Goal: Task Accomplishment & Management: Use online tool/utility

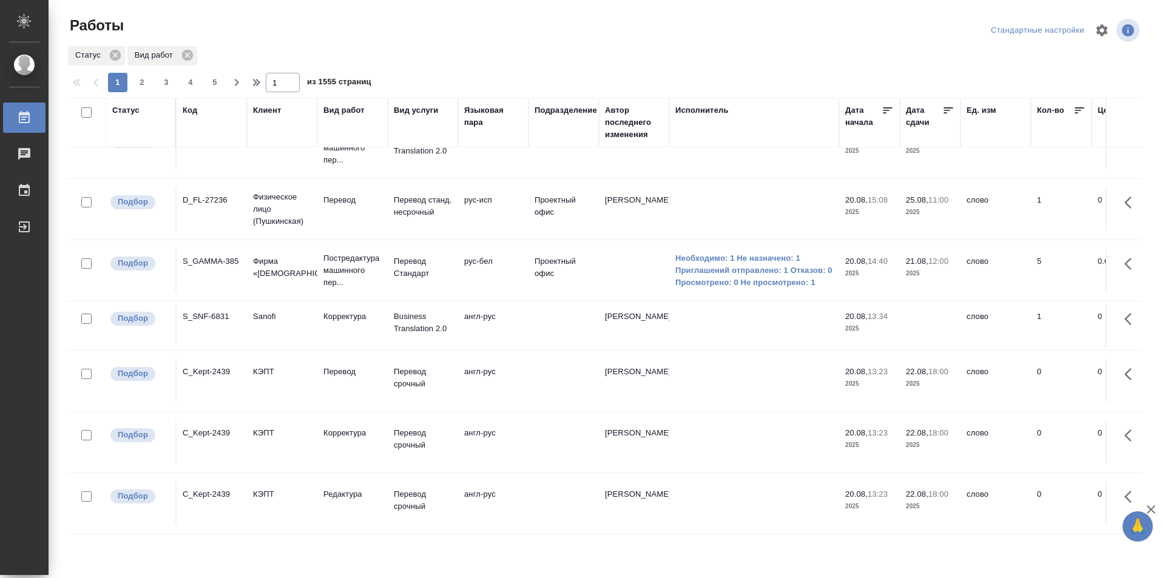
scroll to position [942, 0]
click at [136, 79] on span "2" at bounding box center [141, 82] width 19 height 12
type input "2"
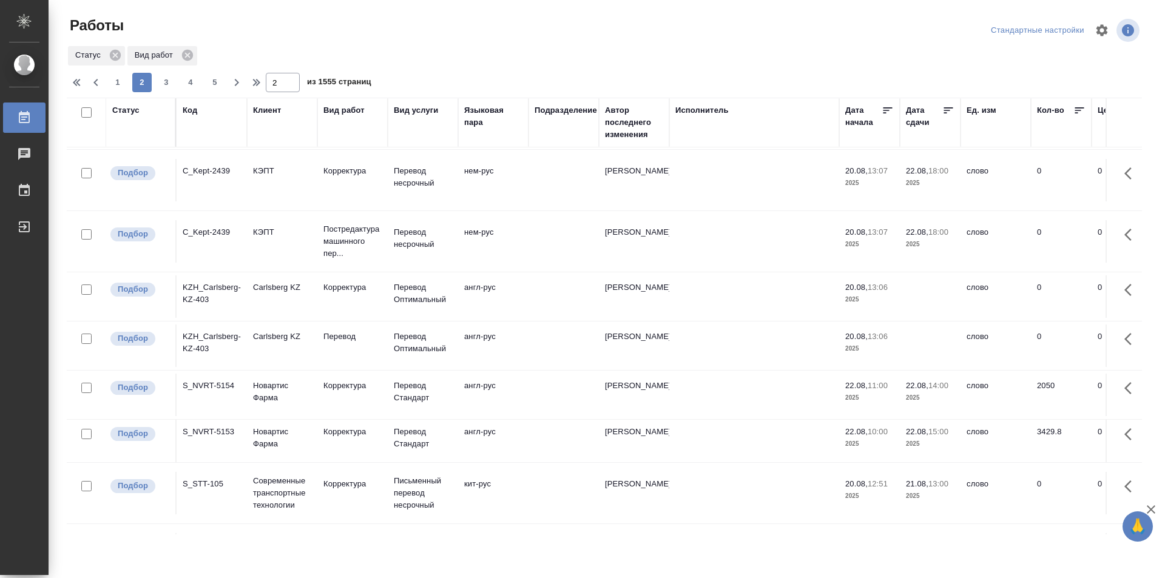
scroll to position [669, 0]
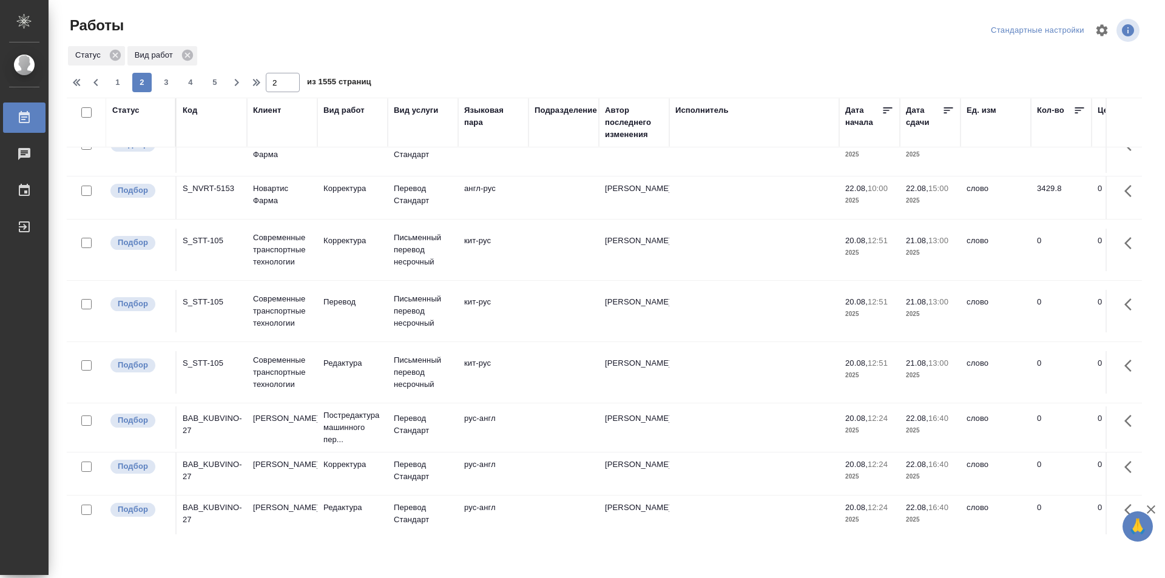
scroll to position [1033, 0]
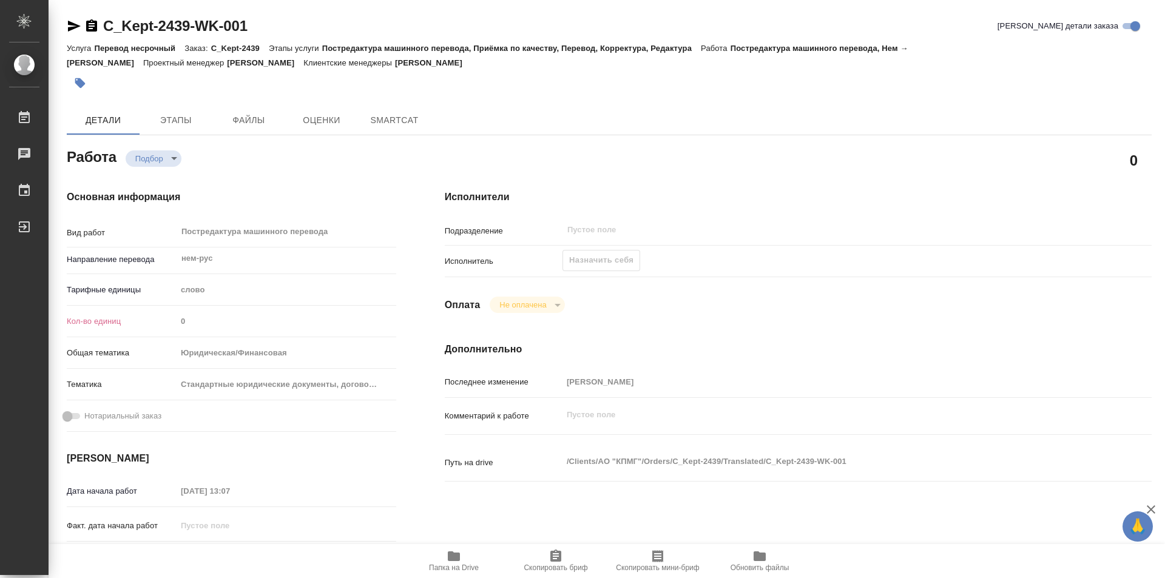
type textarea "x"
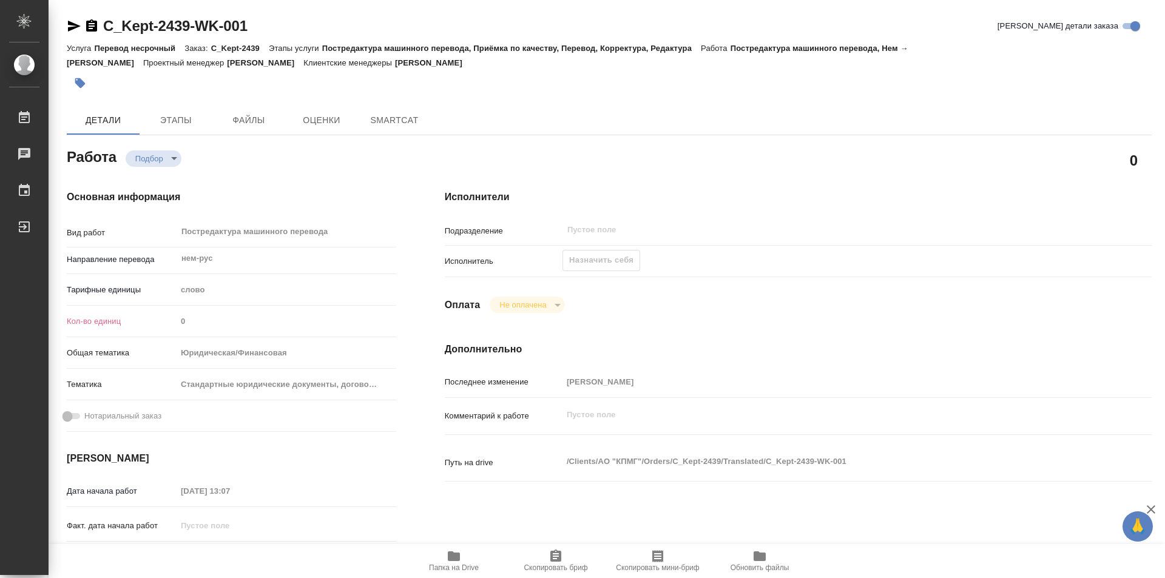
type textarea "x"
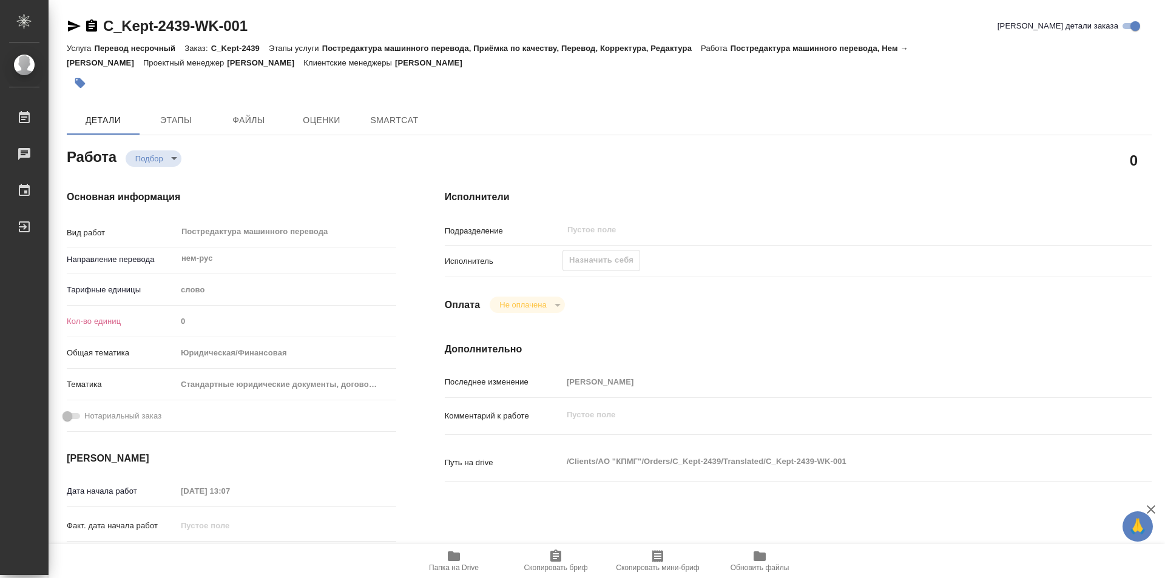
type textarea "x"
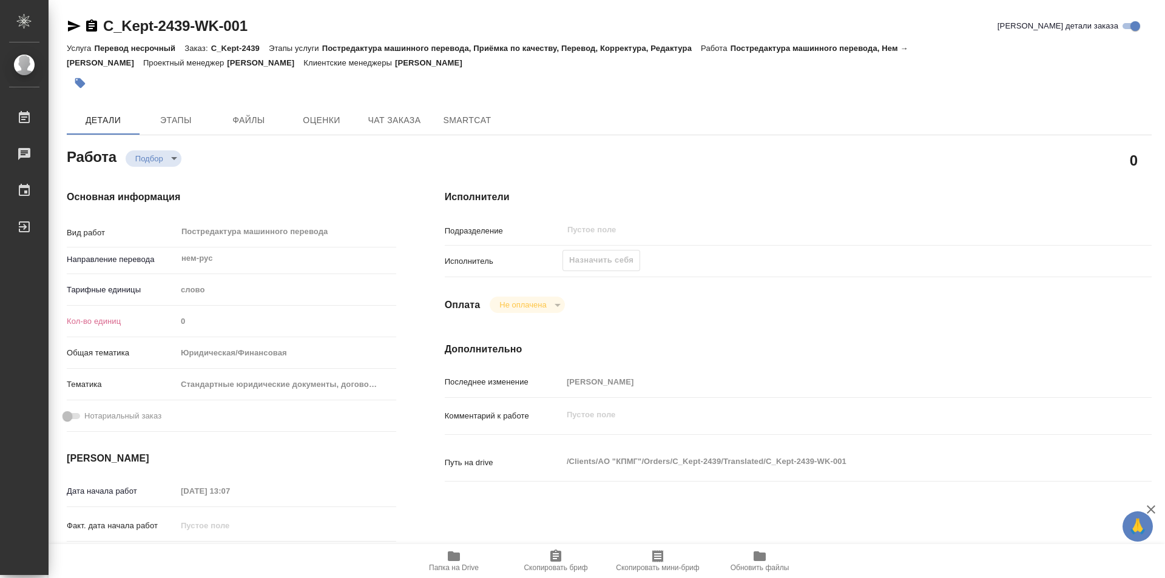
type textarea "x"
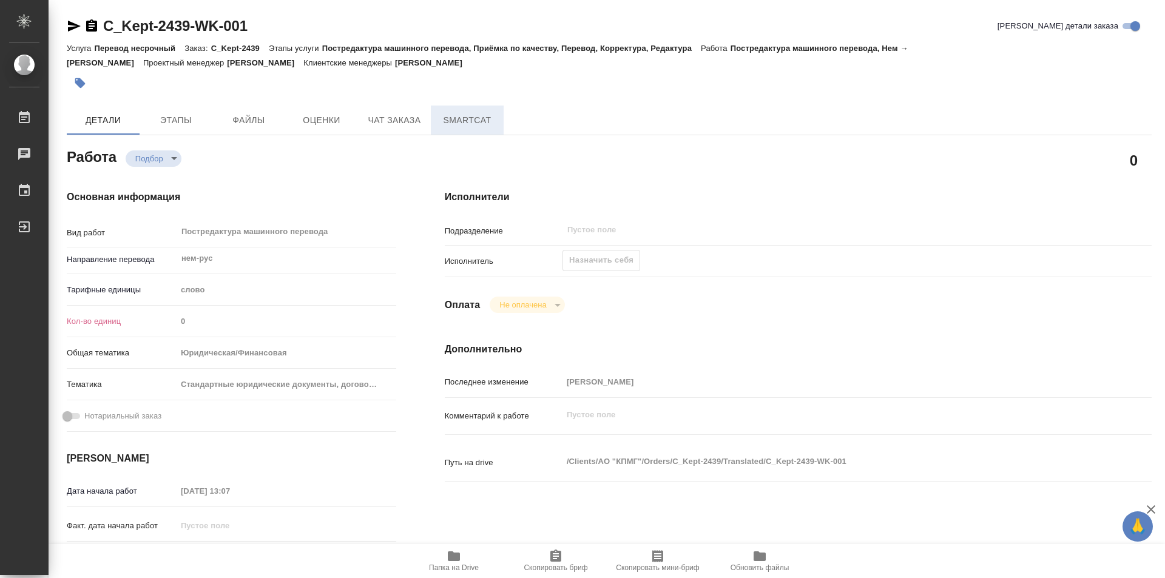
type textarea "x"
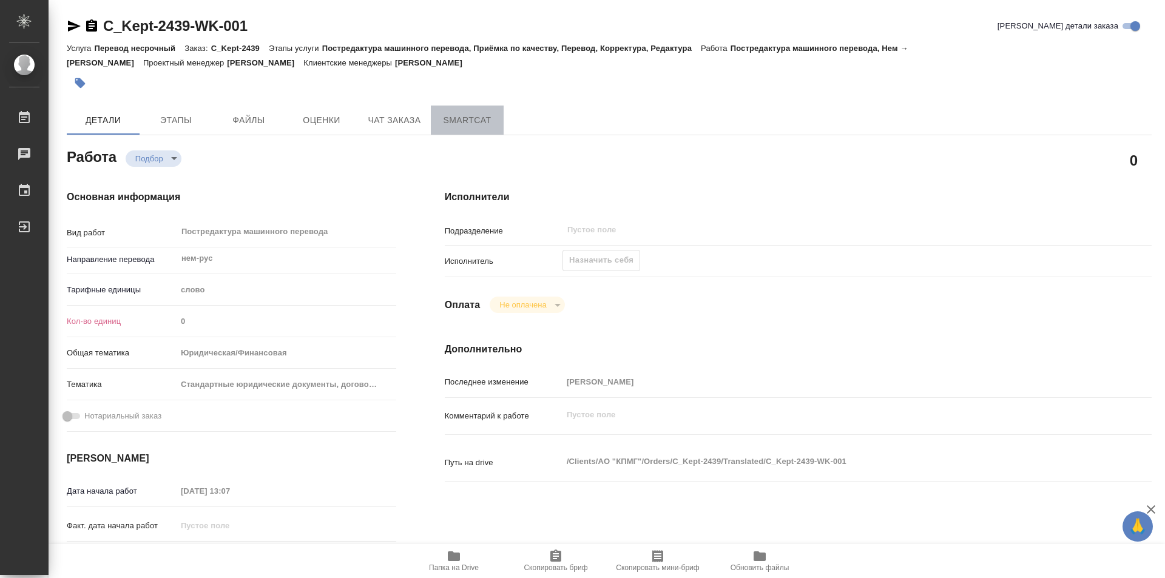
click at [469, 120] on span "SmartCat" at bounding box center [467, 120] width 58 height 15
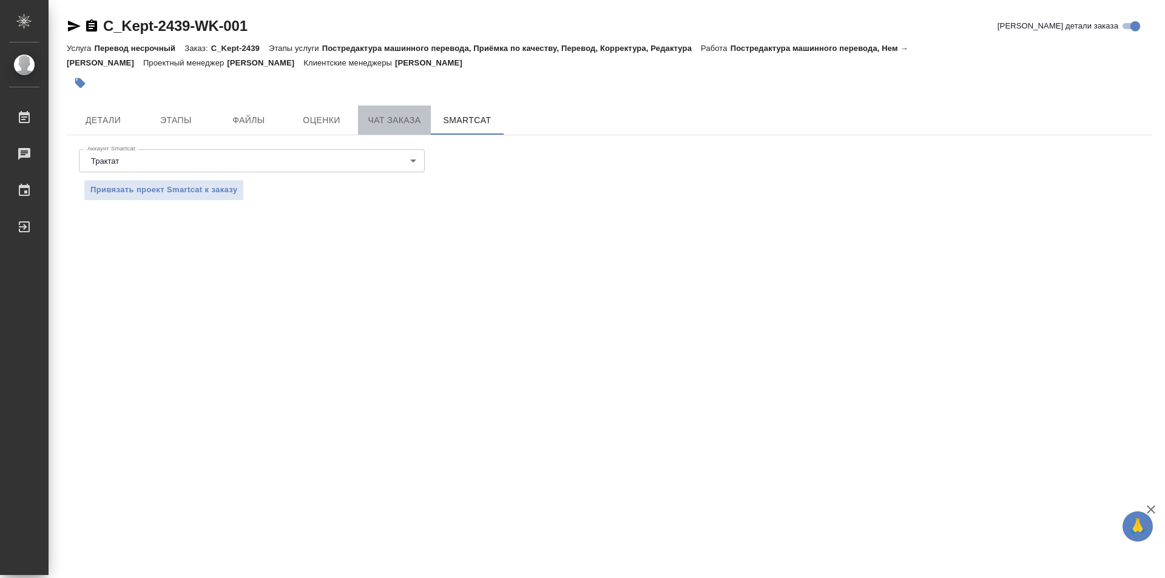
click at [410, 120] on span "Чат заказа" at bounding box center [394, 120] width 58 height 15
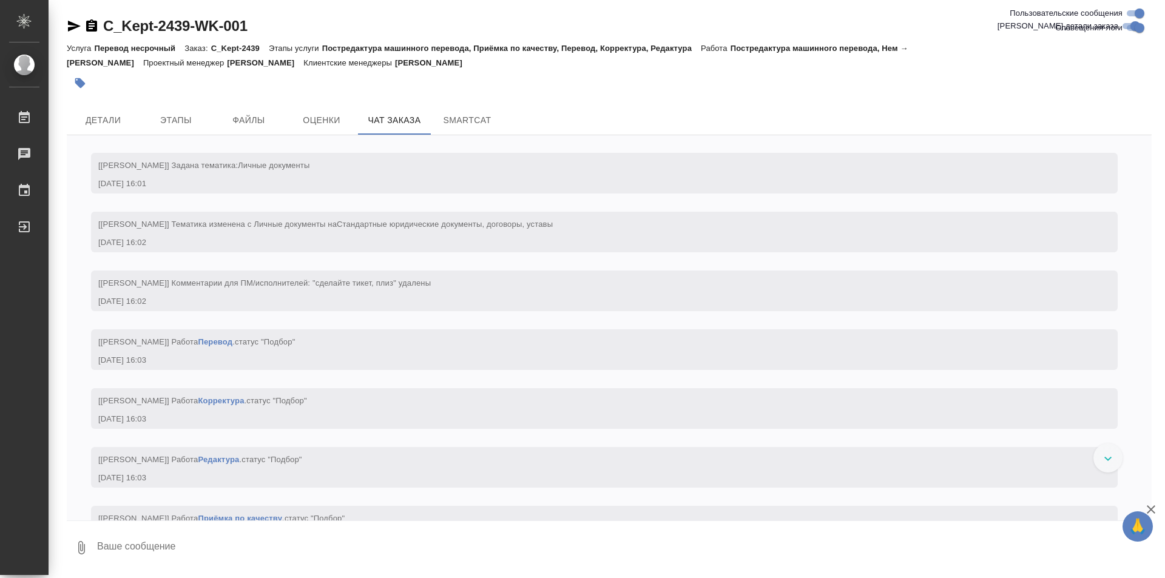
scroll to position [250, 0]
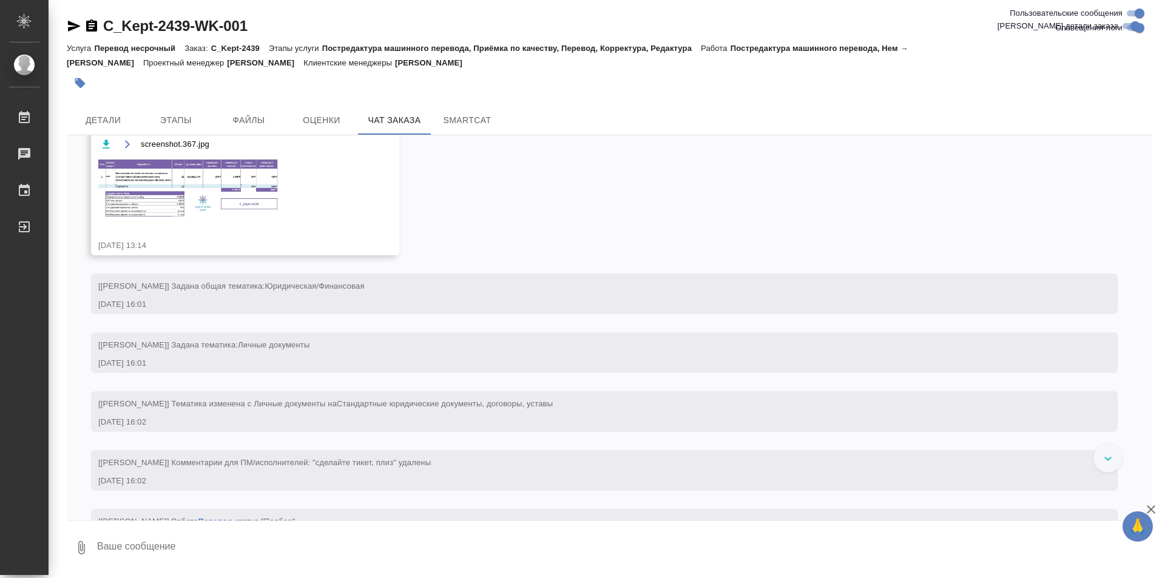
click at [231, 187] on img at bounding box center [189, 188] width 182 height 61
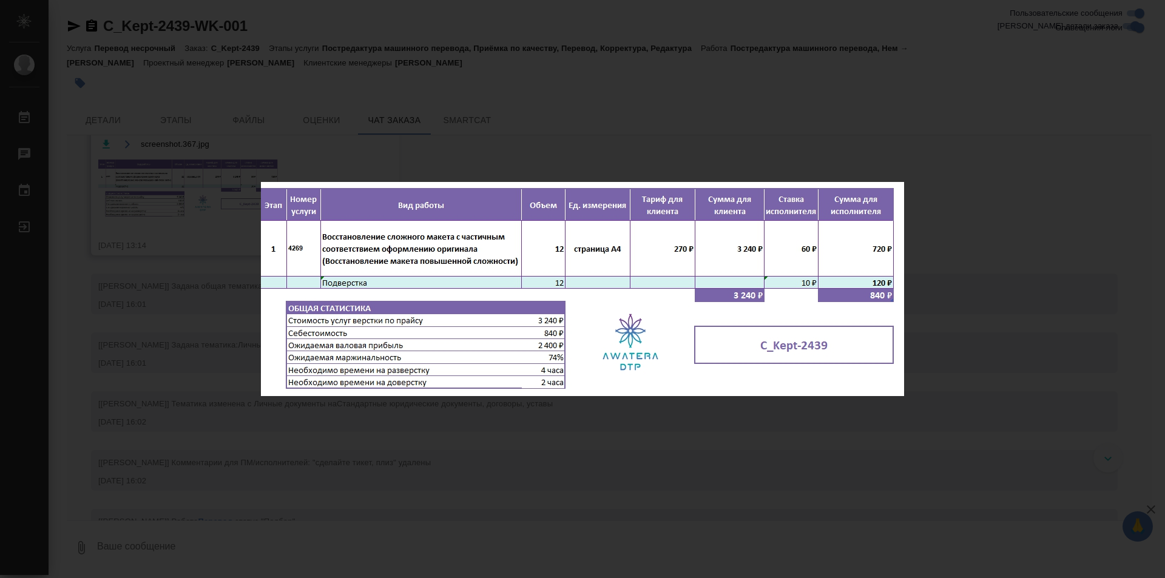
click at [1077, 210] on div "screenshot.367.jpg 1 of 1" at bounding box center [582, 289] width 1165 height 578
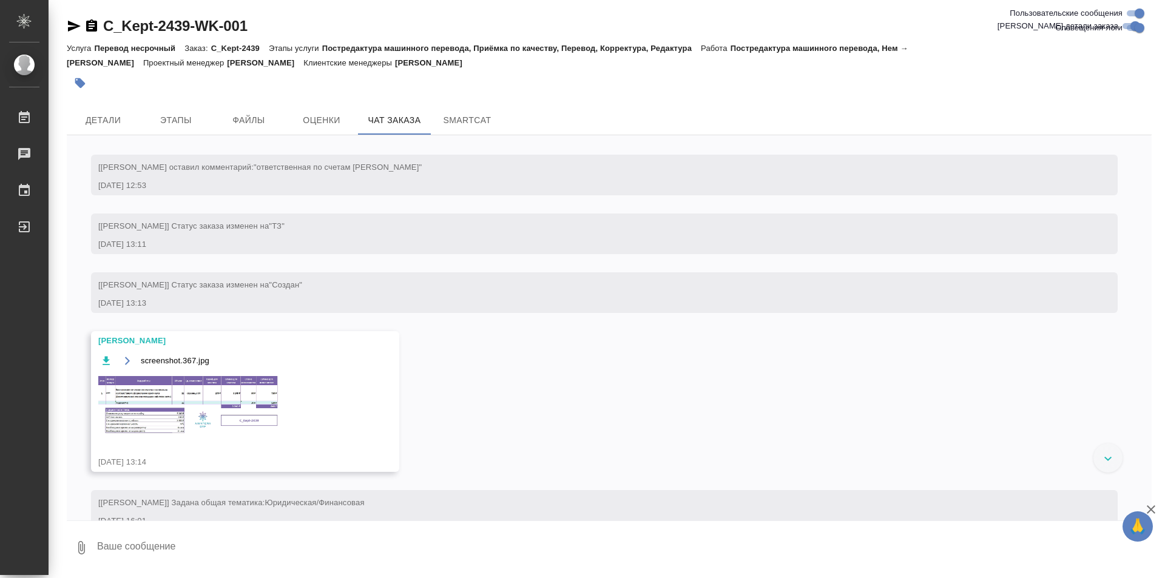
scroll to position [0, 0]
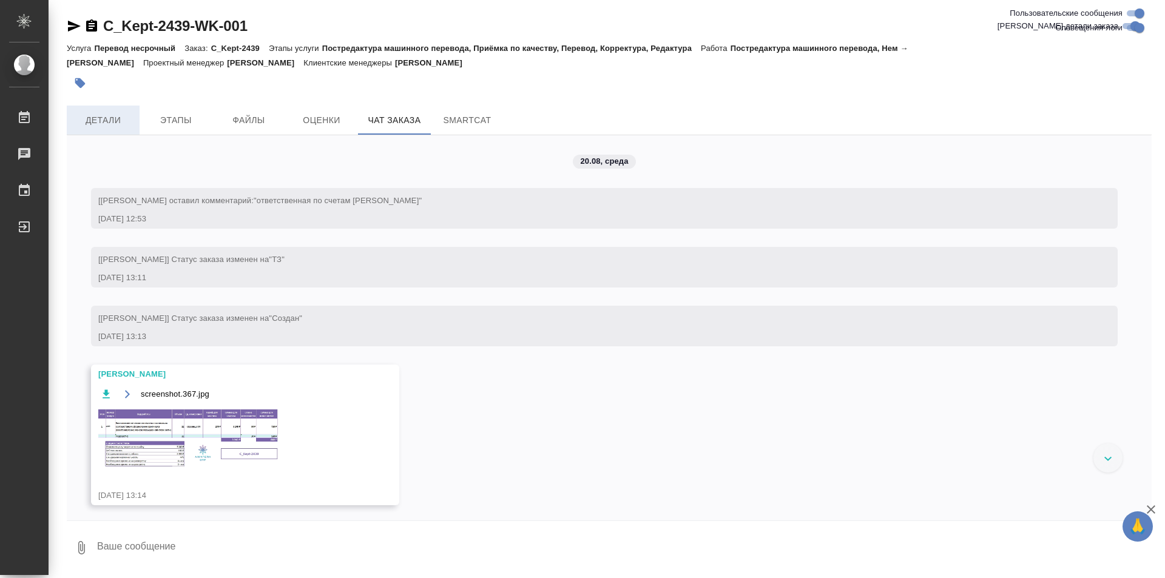
click at [103, 125] on span "Детали" at bounding box center [103, 120] width 58 height 15
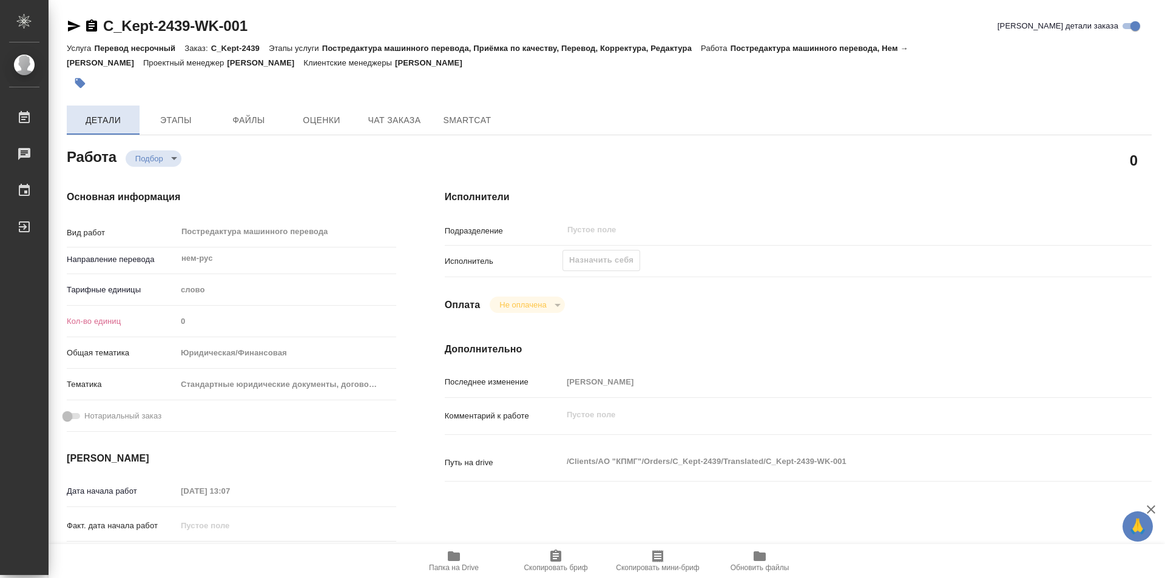
type textarea "x"
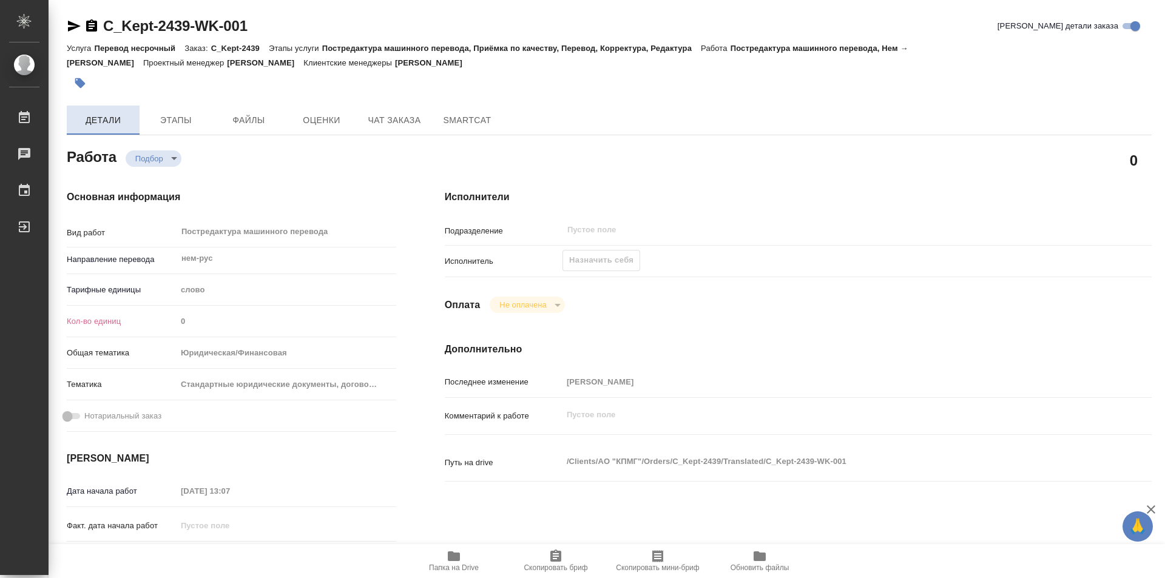
type textarea "x"
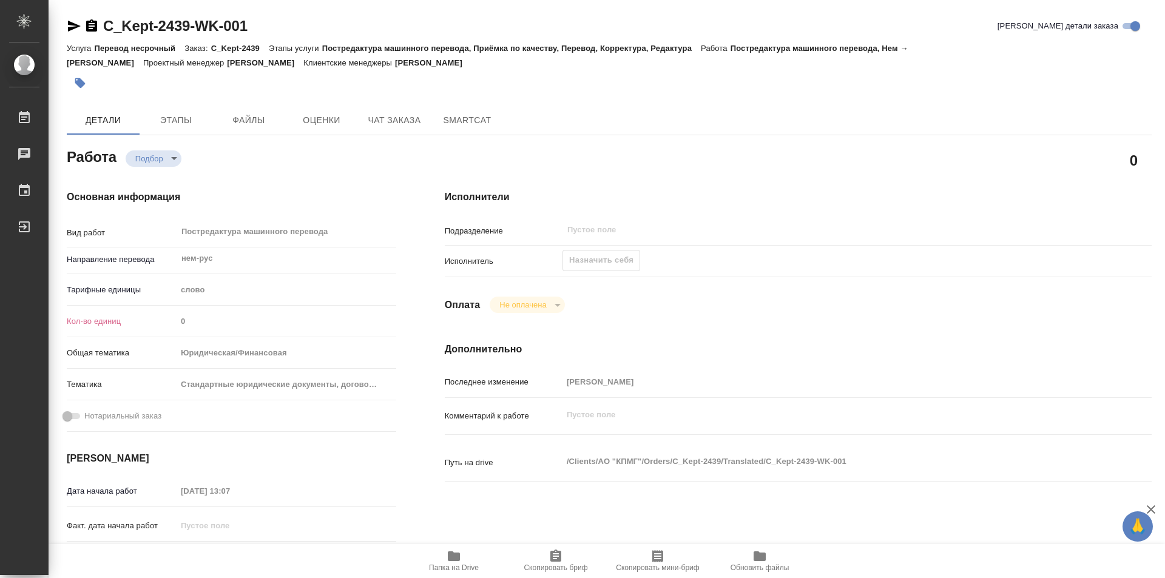
type textarea "x"
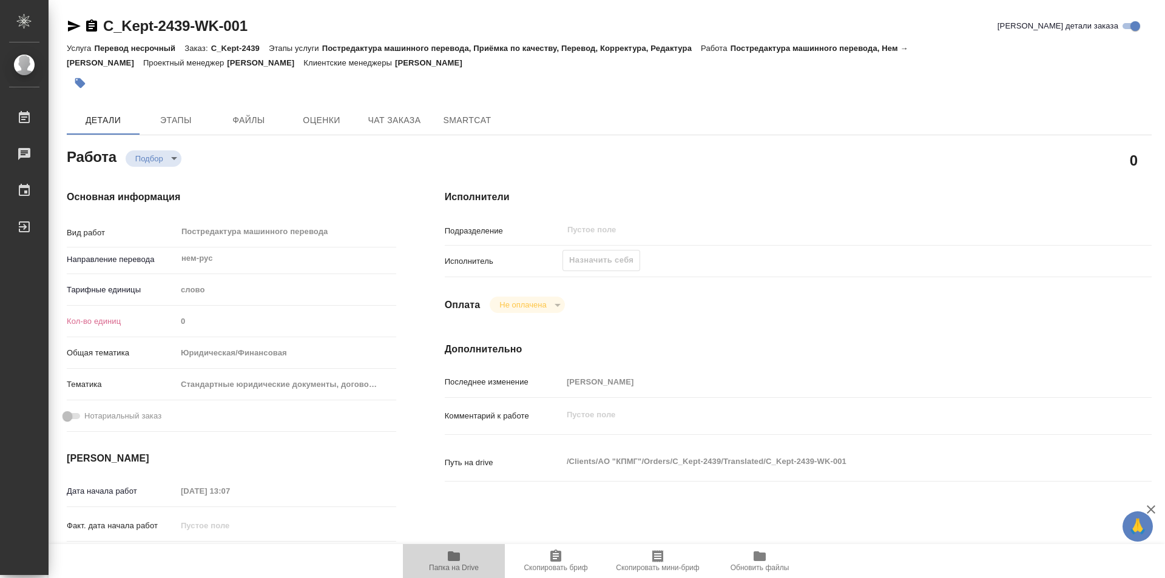
click at [439, 558] on span "Папка на Drive" at bounding box center [453, 560] width 87 height 23
